Goal: Task Accomplishment & Management: Manage account settings

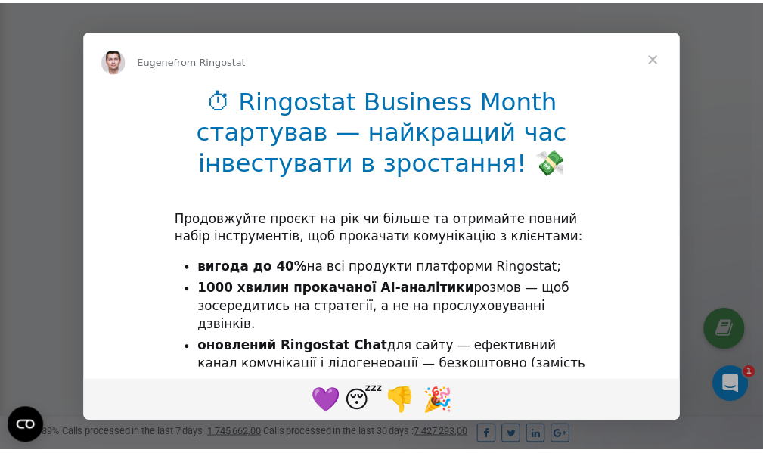
scroll to position [455, 0]
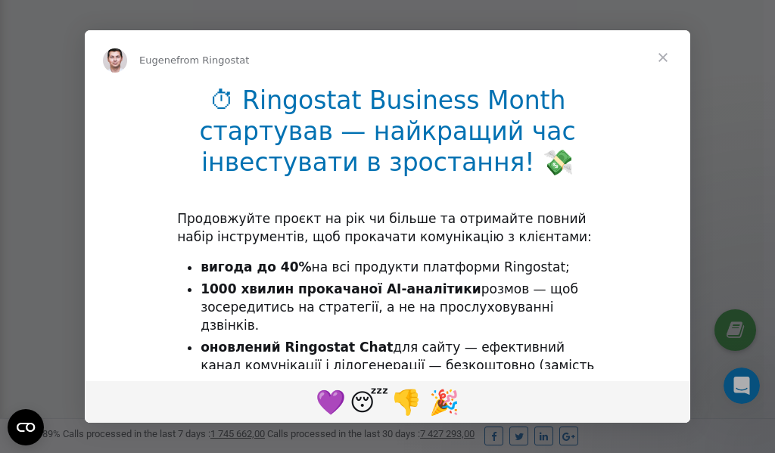
click at [664, 58] on span "Close" at bounding box center [663, 57] width 54 height 54
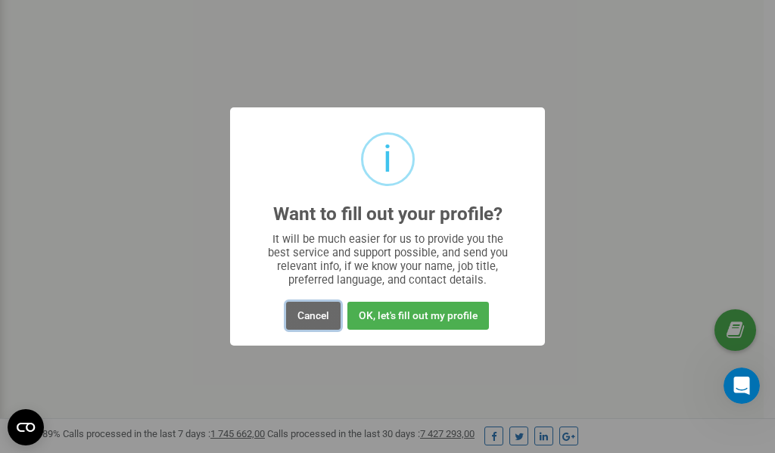
click at [319, 318] on button "Cancel" at bounding box center [313, 316] width 54 height 28
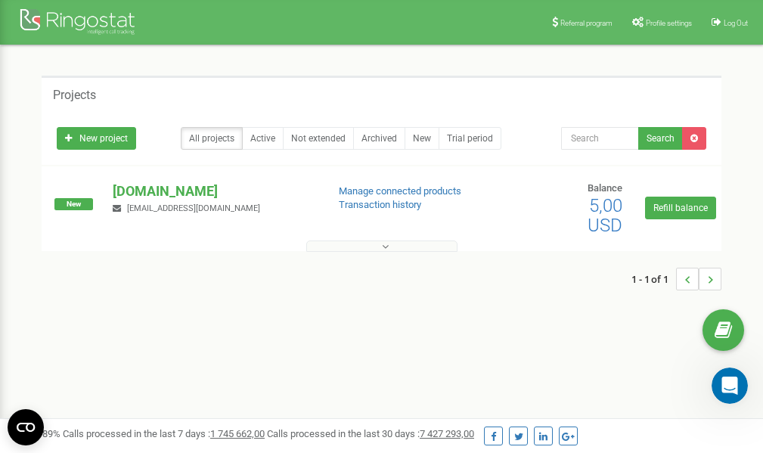
scroll to position [0, 0]
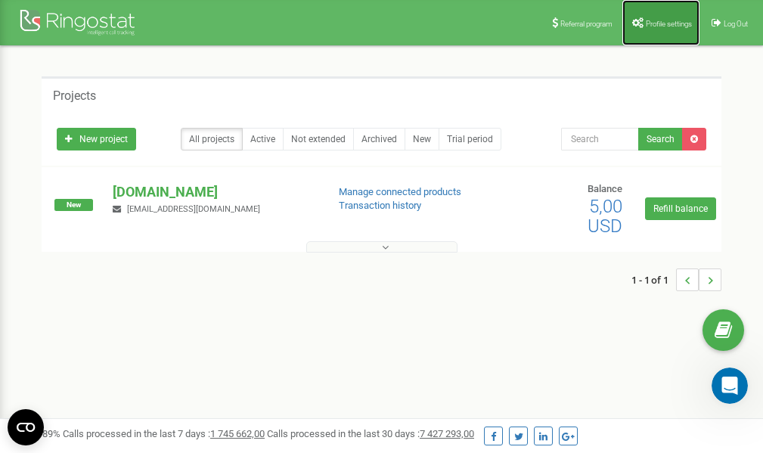
click at [657, 26] on span "Profile settings" at bounding box center [669, 24] width 46 height 8
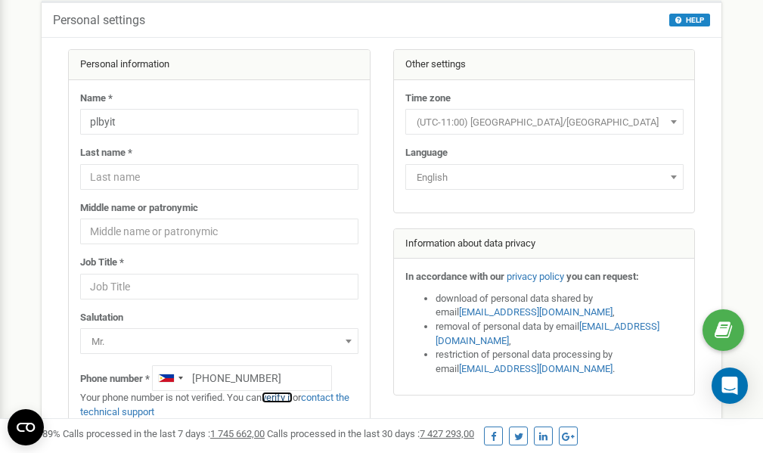
click at [284, 397] on link "verify it" at bounding box center [277, 397] width 31 height 11
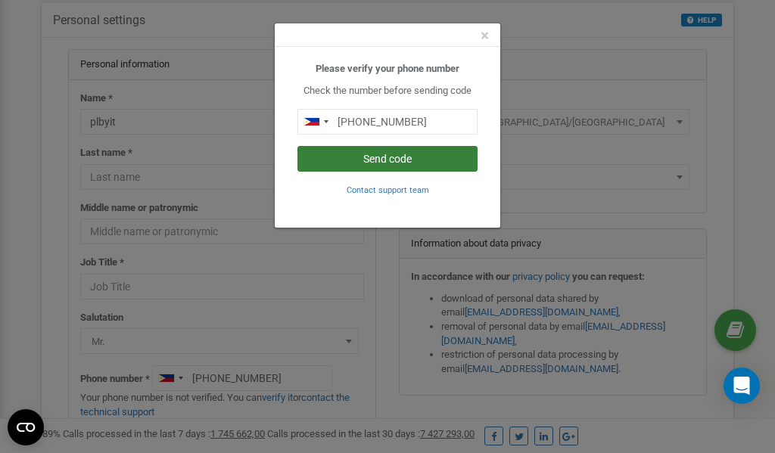
click at [390, 161] on button "Send code" at bounding box center [387, 159] width 180 height 26
